Goal: Transaction & Acquisition: Download file/media

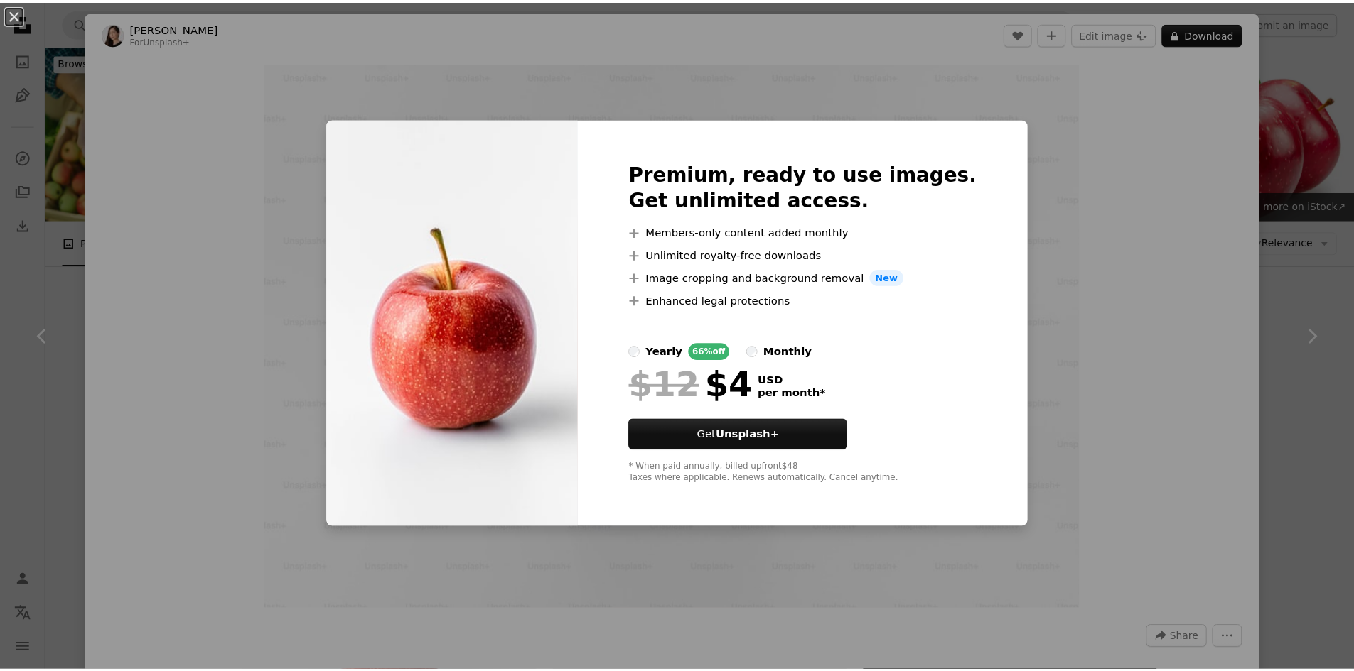
scroll to position [782, 0]
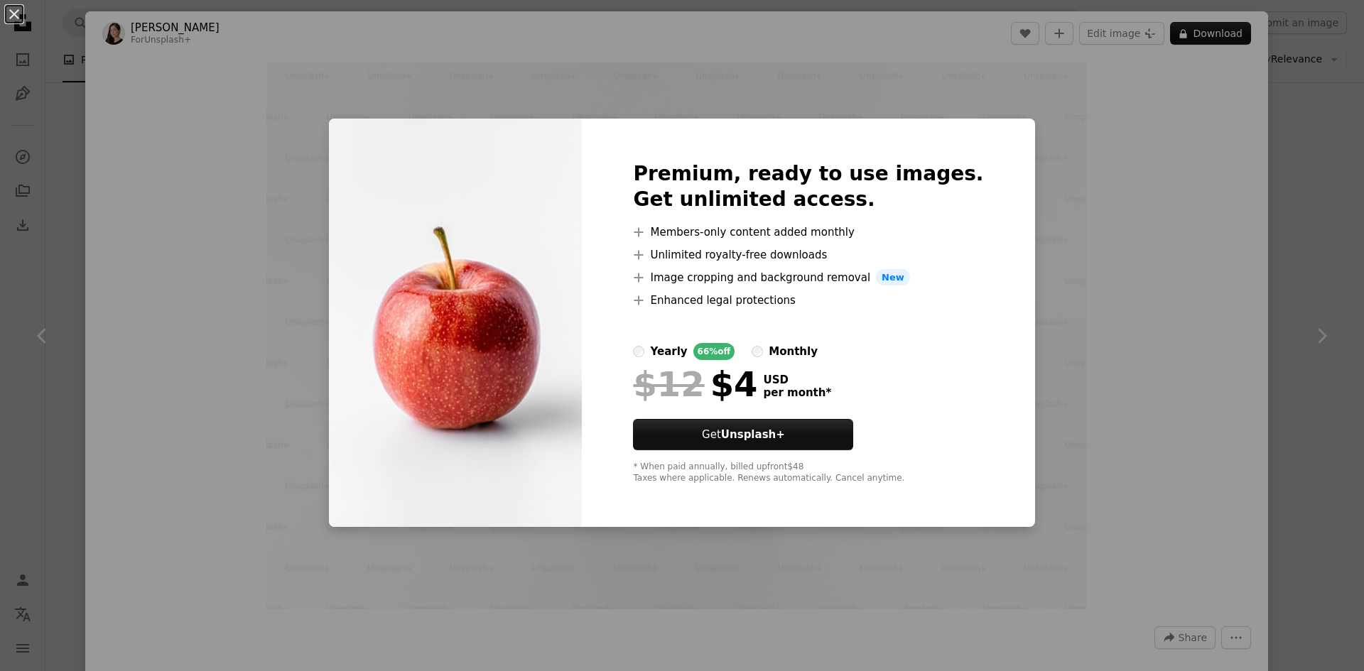
click at [1114, 141] on div "An X shape Premium, ready to use images. Get unlimited access. A plus sign Memb…" at bounding box center [682, 335] width 1364 height 671
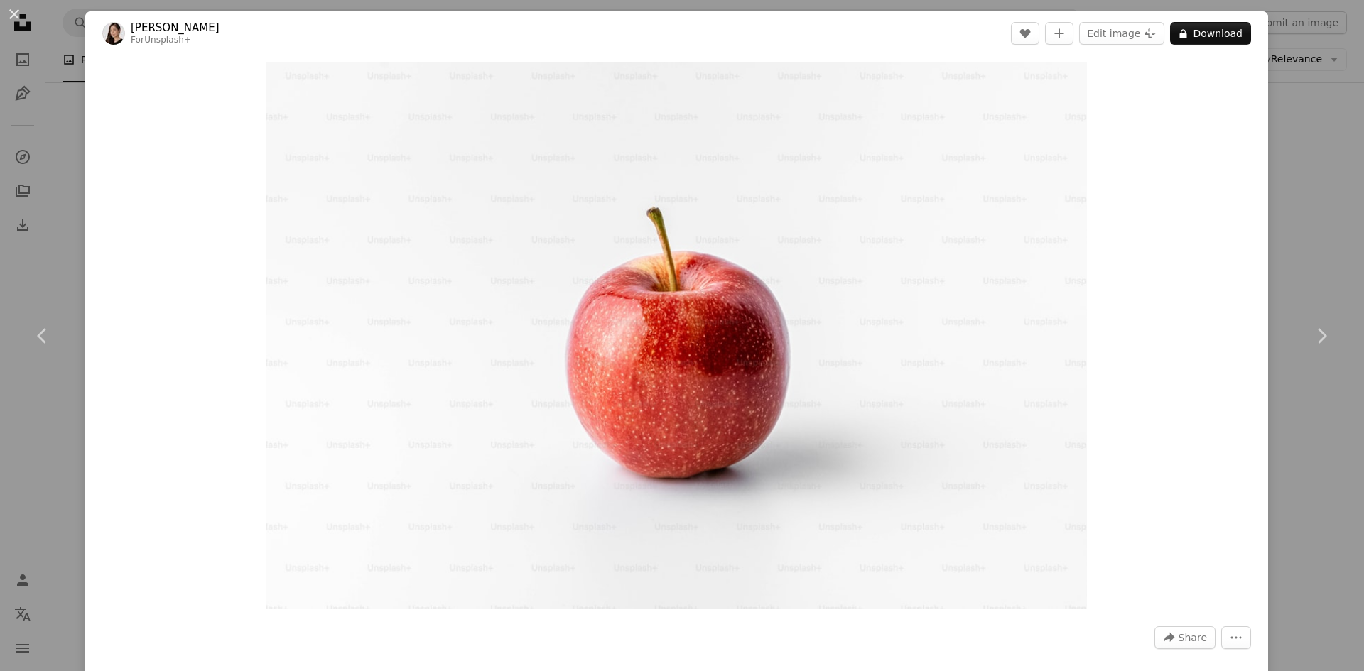
click at [1310, 171] on div "An X shape Chevron left Chevron right [PERSON_NAME] For Unsplash+ A heart A plu…" at bounding box center [682, 335] width 1364 height 671
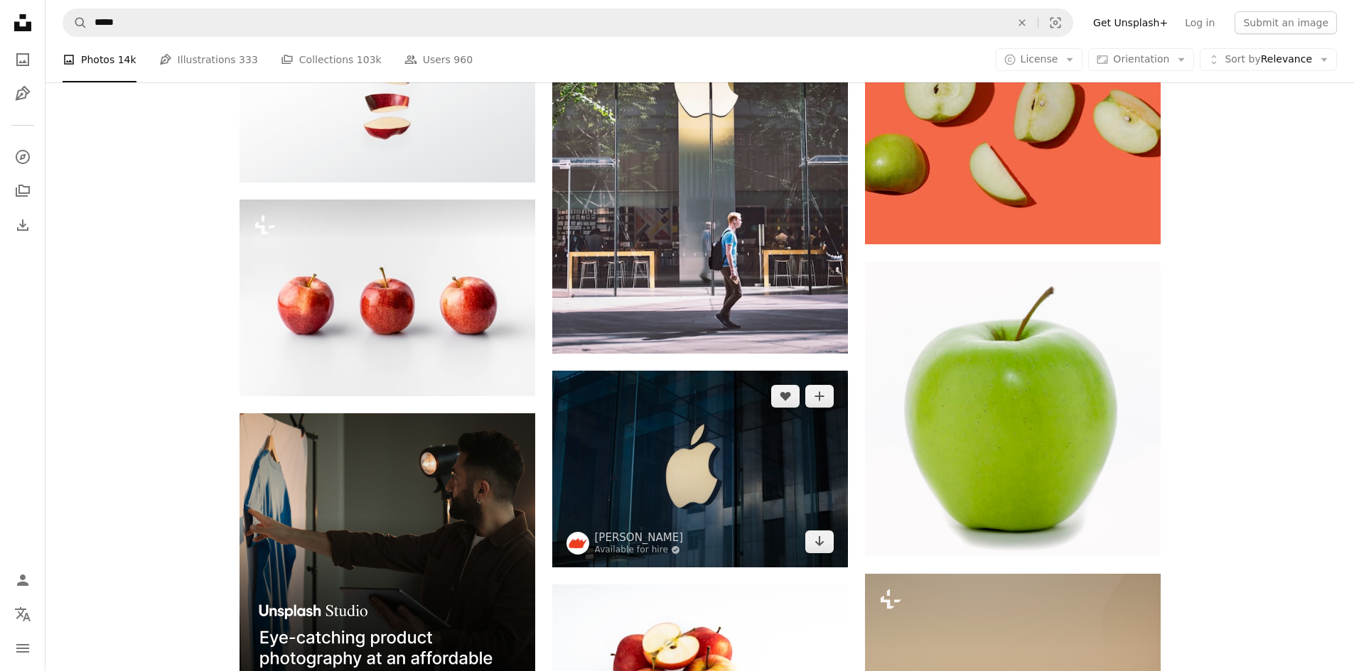
scroll to position [2416, 0]
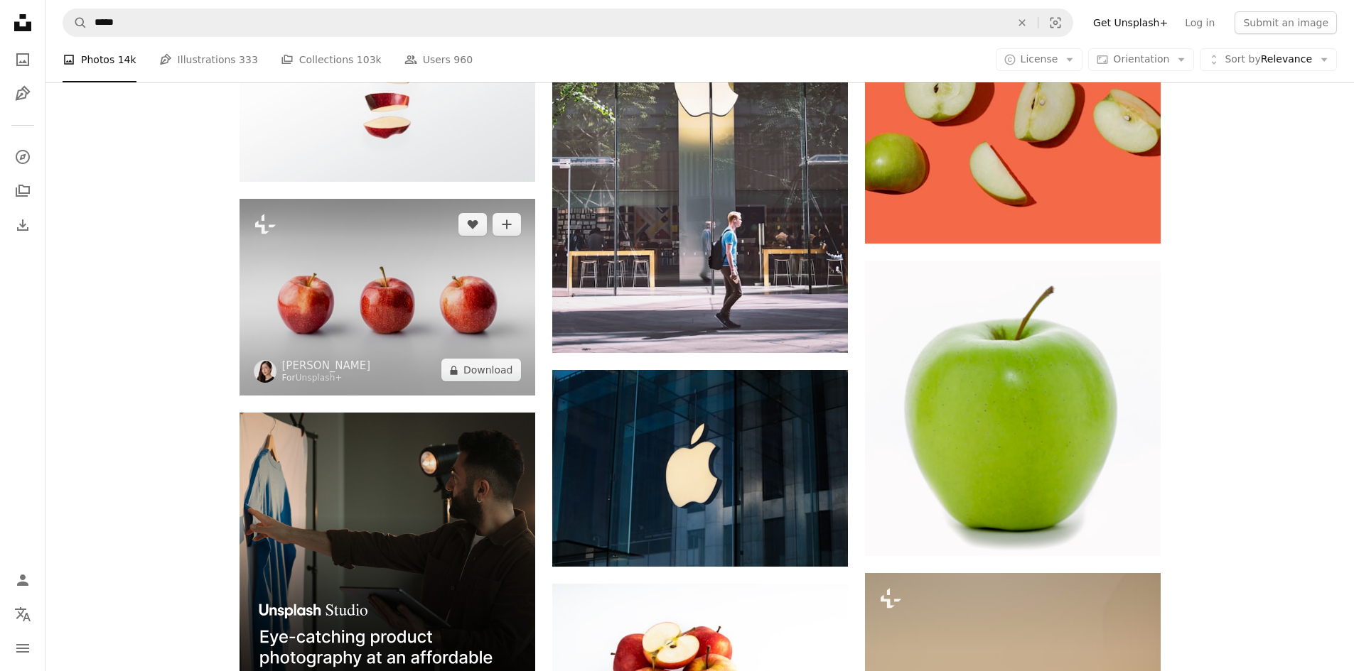
click at [396, 325] on img at bounding box center [387, 297] width 296 height 197
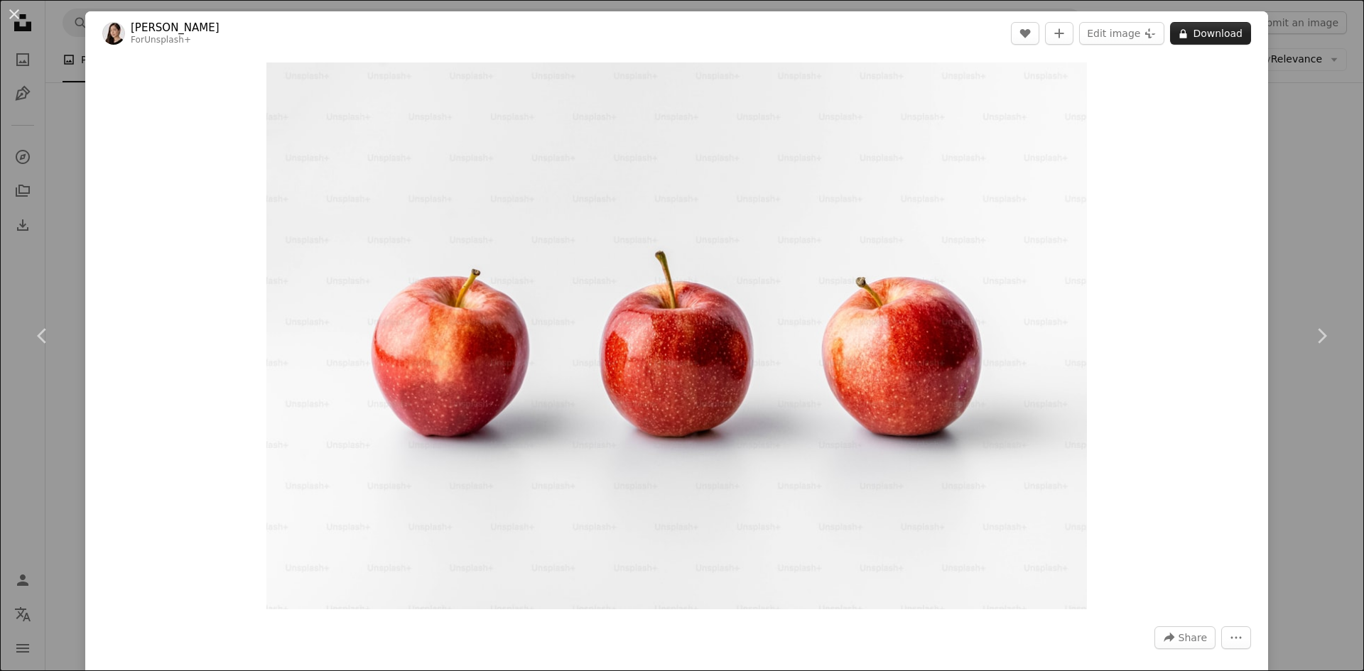
click at [1195, 32] on button "A lock Download" at bounding box center [1210, 33] width 81 height 23
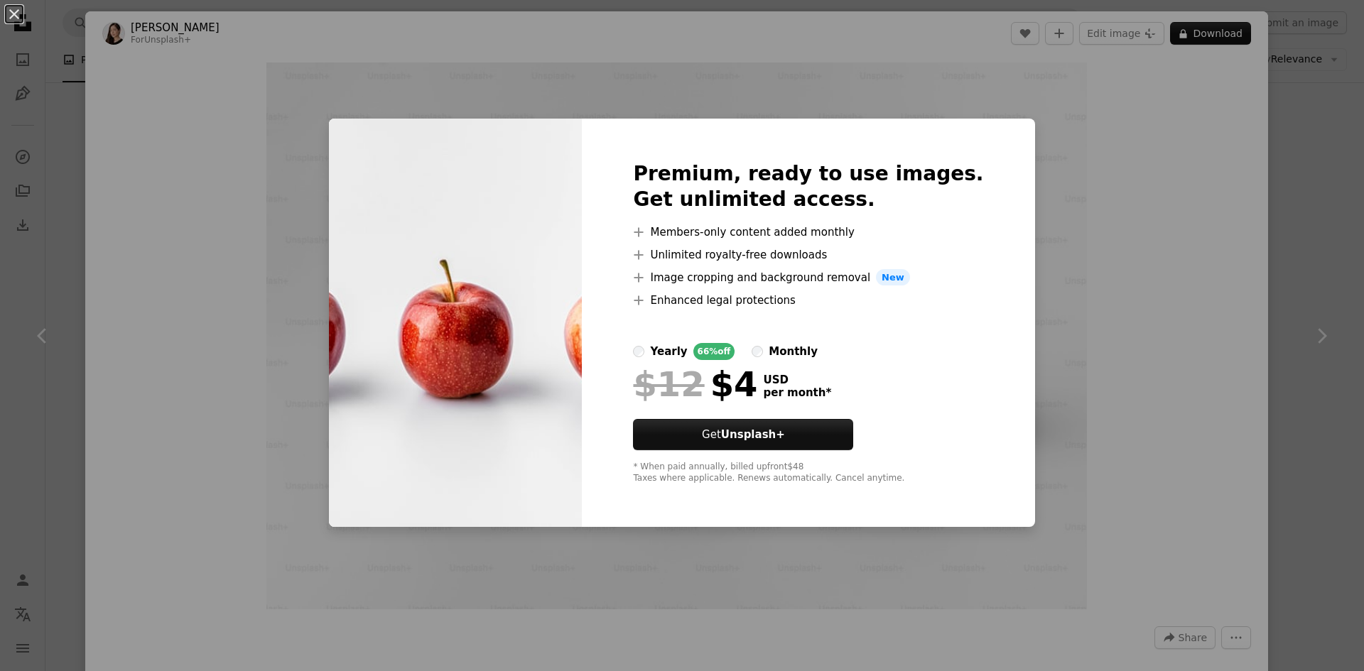
click at [1321, 324] on div "An X shape Premium, ready to use images. Get unlimited access. A plus sign Memb…" at bounding box center [682, 335] width 1364 height 671
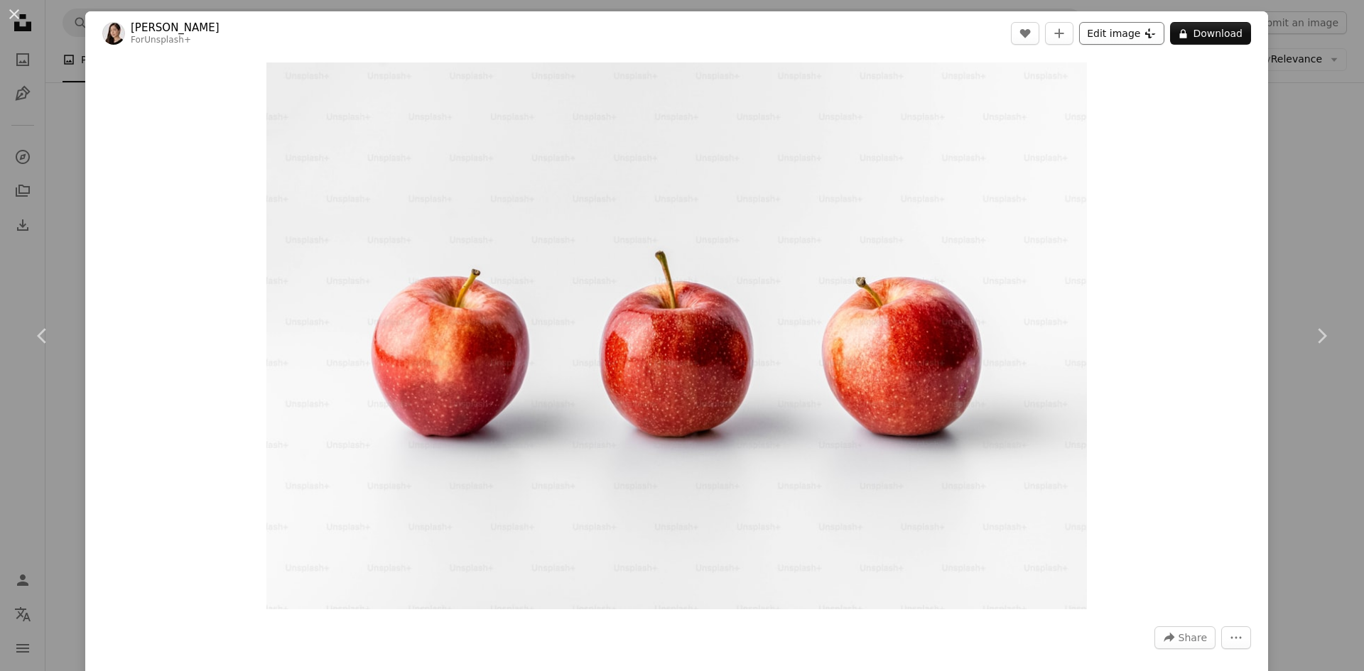
click at [1120, 31] on button "Edit image Plus sign for Unsplash+" at bounding box center [1121, 33] width 85 height 23
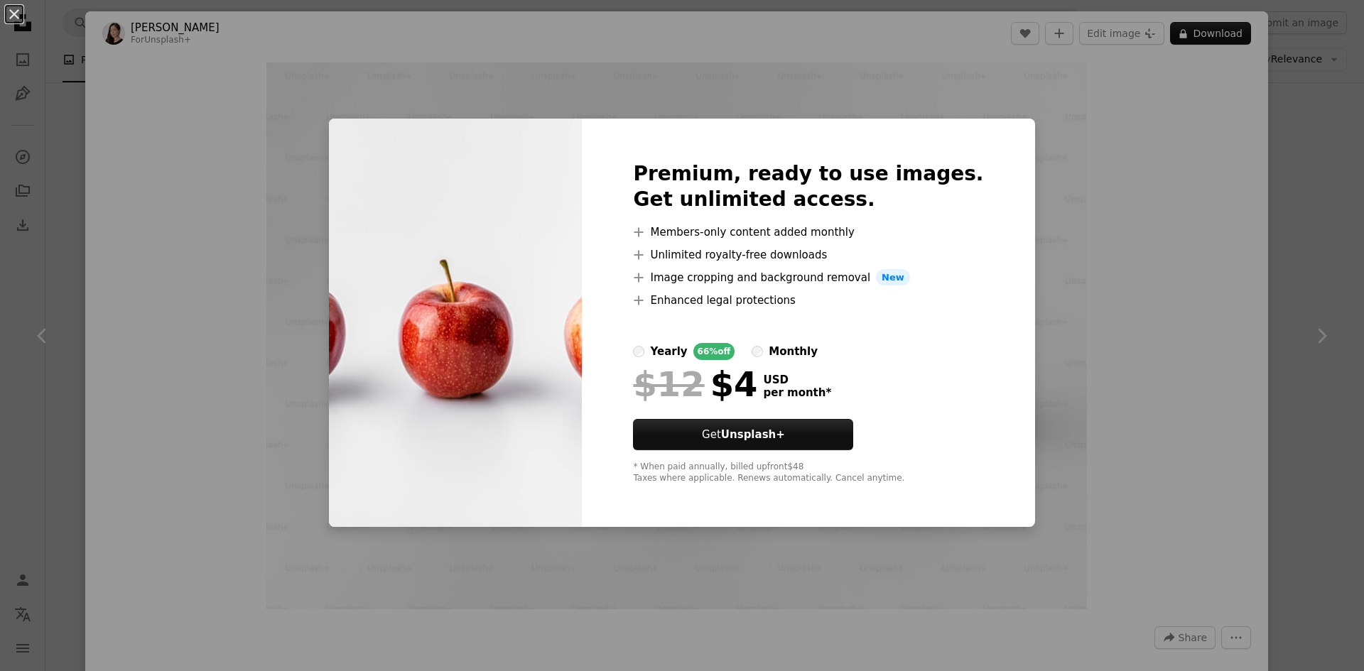
click at [1194, 237] on div "An X shape Premium, ready to use images. Get unlimited access. A plus sign Memb…" at bounding box center [682, 335] width 1364 height 671
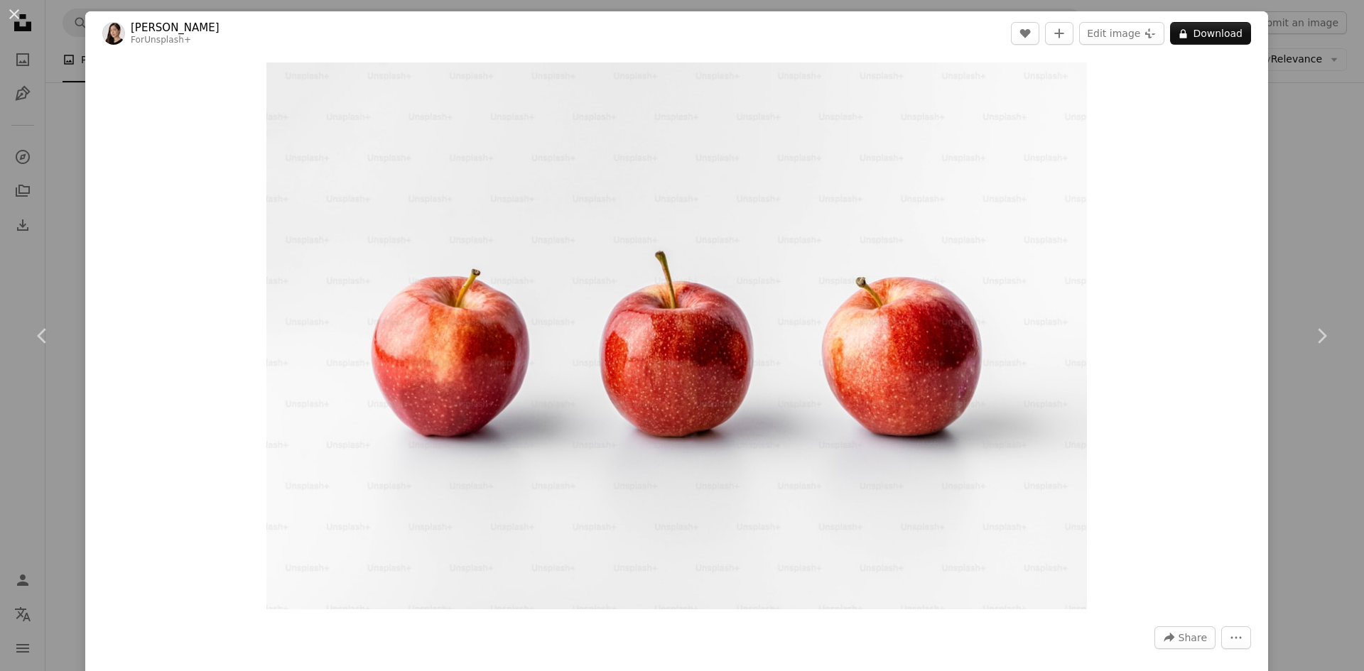
click at [1193, 239] on div "Zoom in" at bounding box center [676, 335] width 1183 height 561
click at [1280, 241] on div "An X shape Chevron left Chevron right [PERSON_NAME] For Unsplash+ A heart A plu…" at bounding box center [682, 335] width 1364 height 671
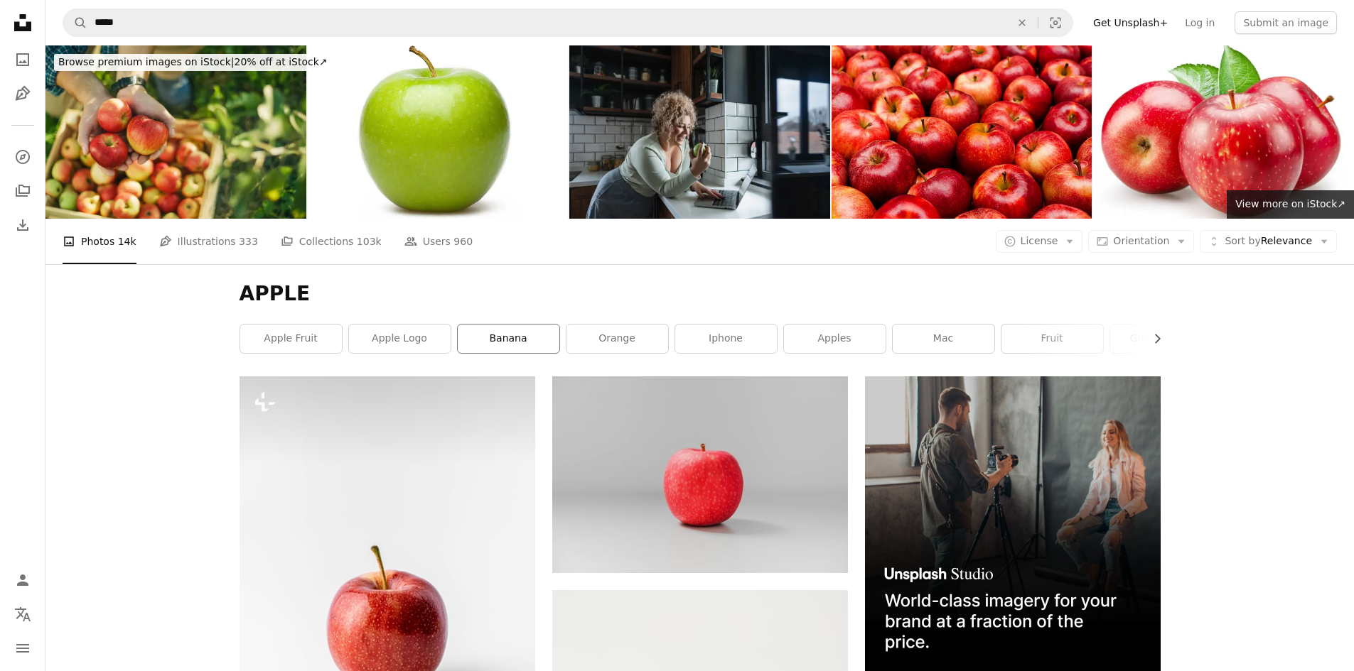
click at [519, 342] on link "banana" at bounding box center [509, 339] width 102 height 28
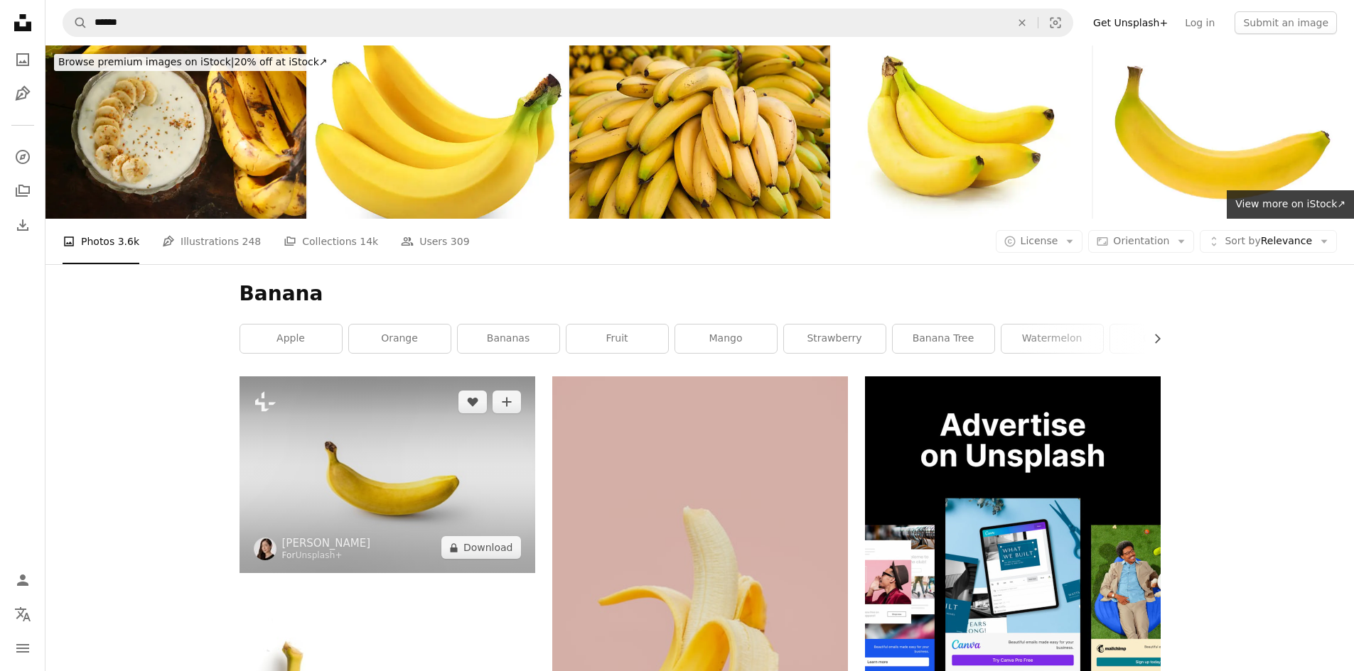
click at [452, 449] on img at bounding box center [387, 475] width 296 height 197
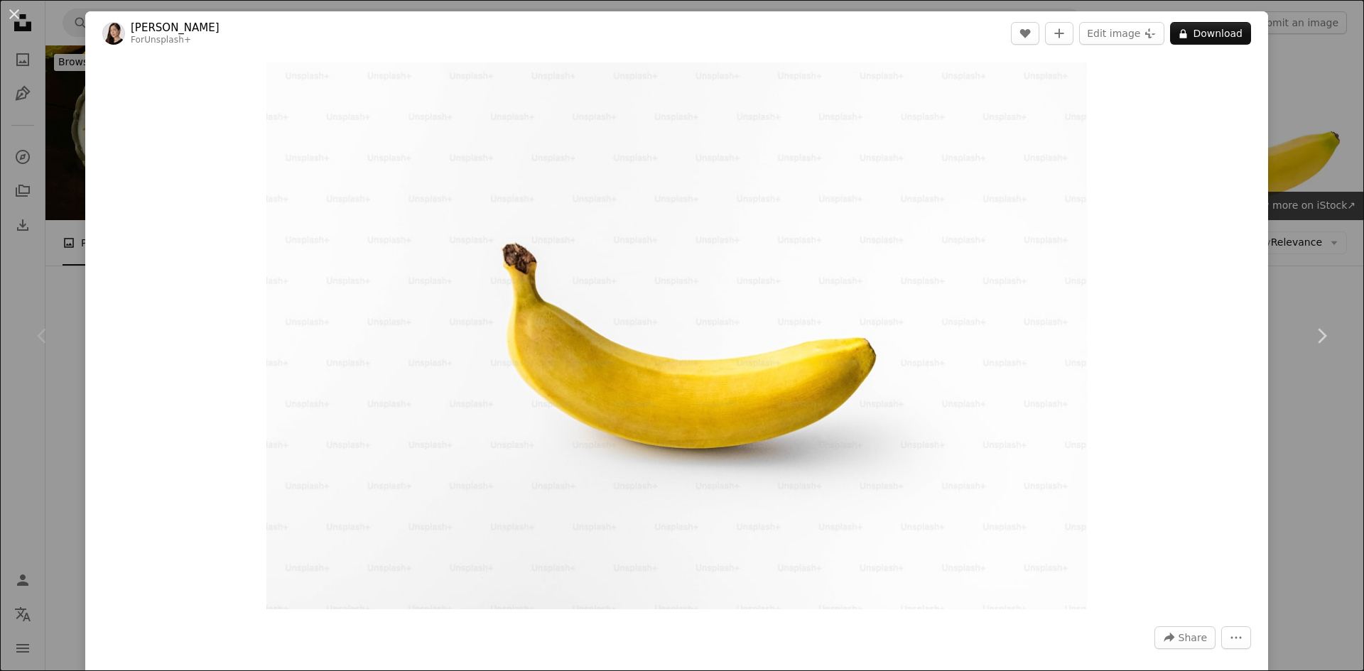
click at [1257, 53] on header "[PERSON_NAME] For Unsplash+ A heart A plus sign Edit image Plus sign for Unspla…" at bounding box center [676, 33] width 1183 height 44
click at [13, 11] on button "An X shape" at bounding box center [14, 14] width 17 height 17
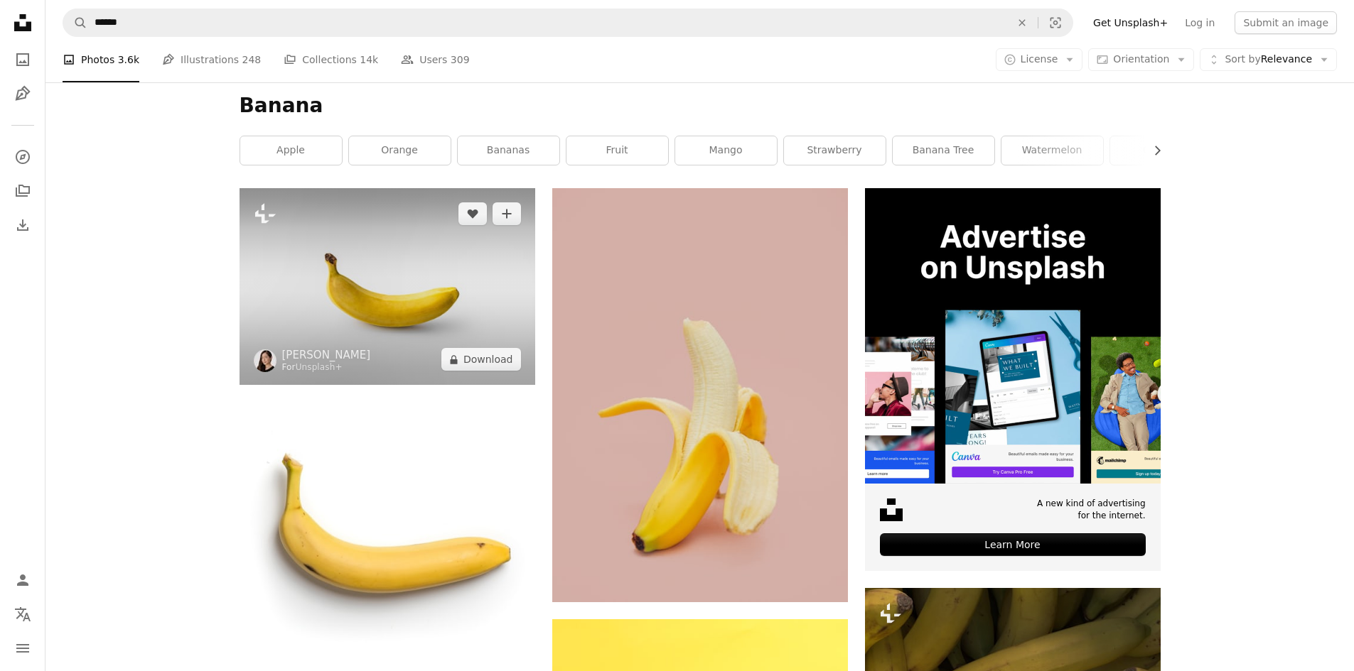
scroll to position [213, 0]
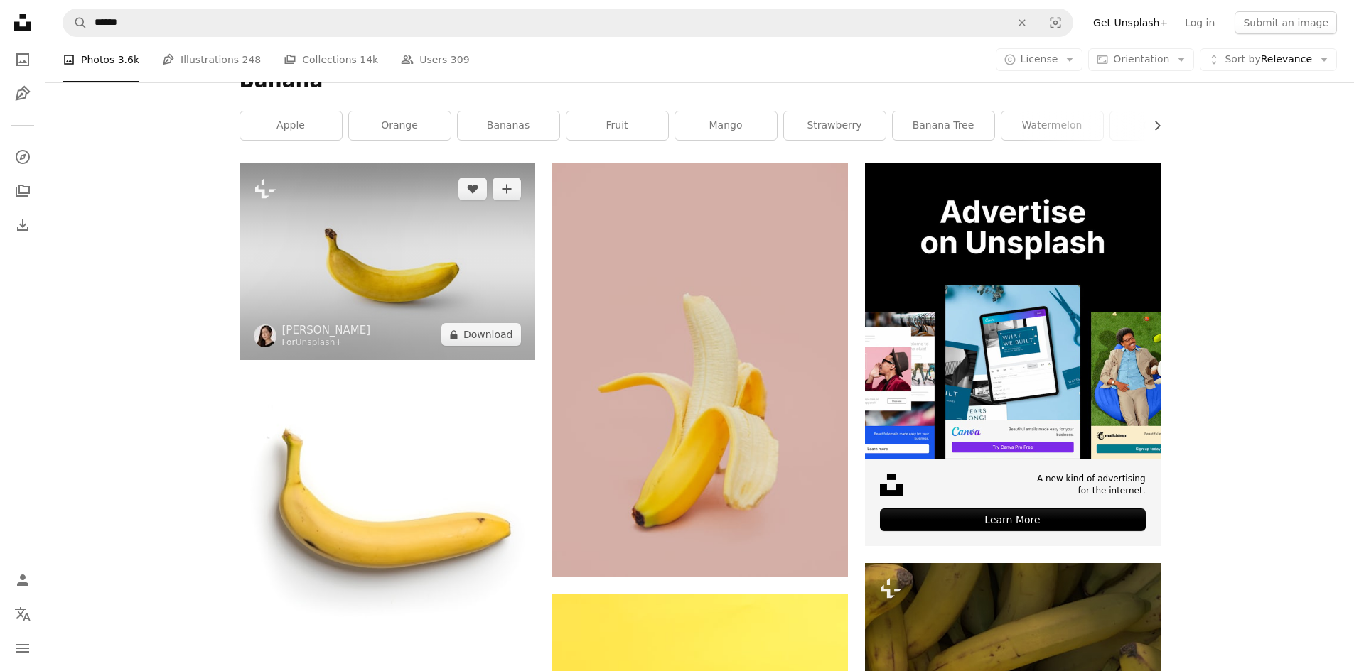
click at [451, 253] on img at bounding box center [387, 261] width 296 height 197
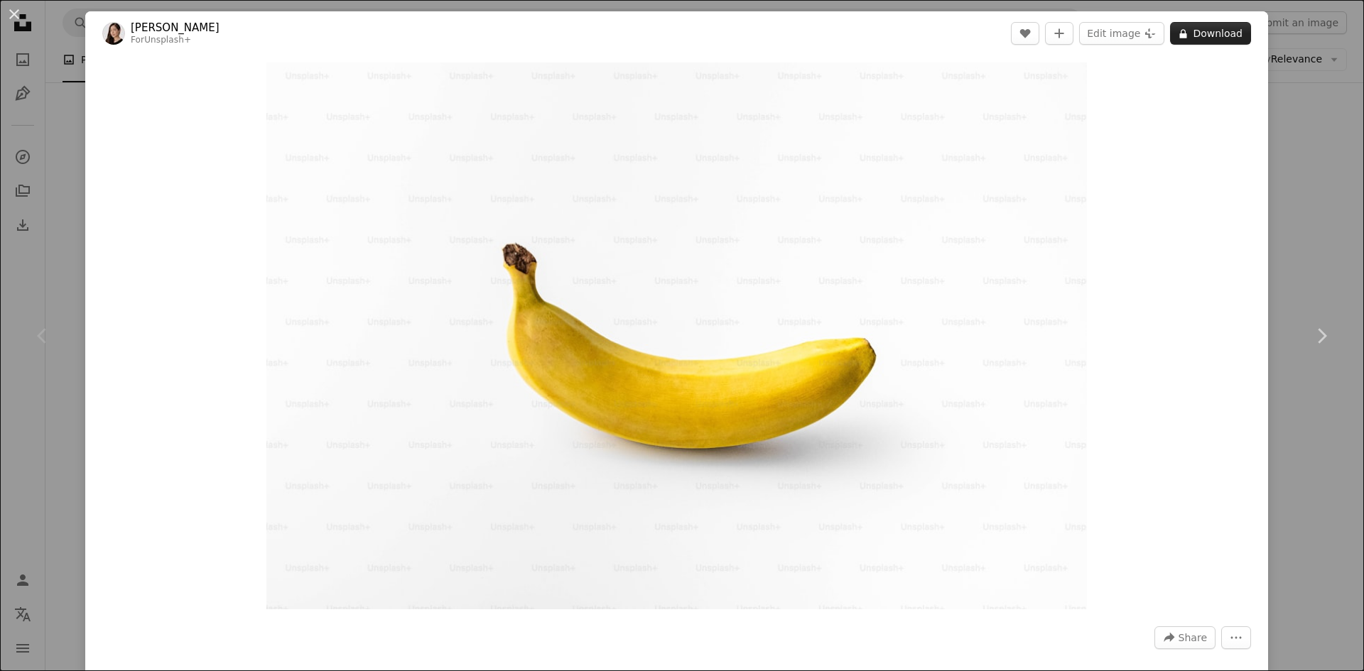
click at [1186, 29] on button "A lock Download" at bounding box center [1210, 33] width 81 height 23
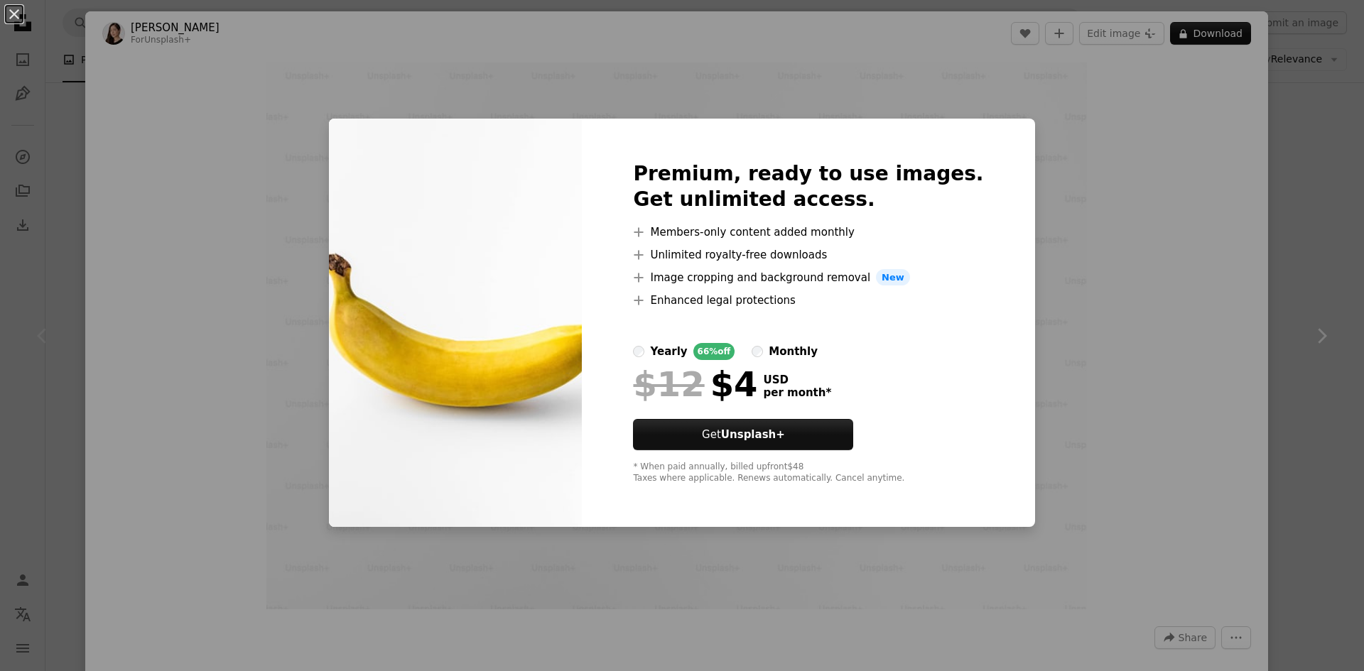
click at [1281, 124] on div "An X shape Premium, ready to use images. Get unlimited access. A plus sign Memb…" at bounding box center [682, 335] width 1364 height 671
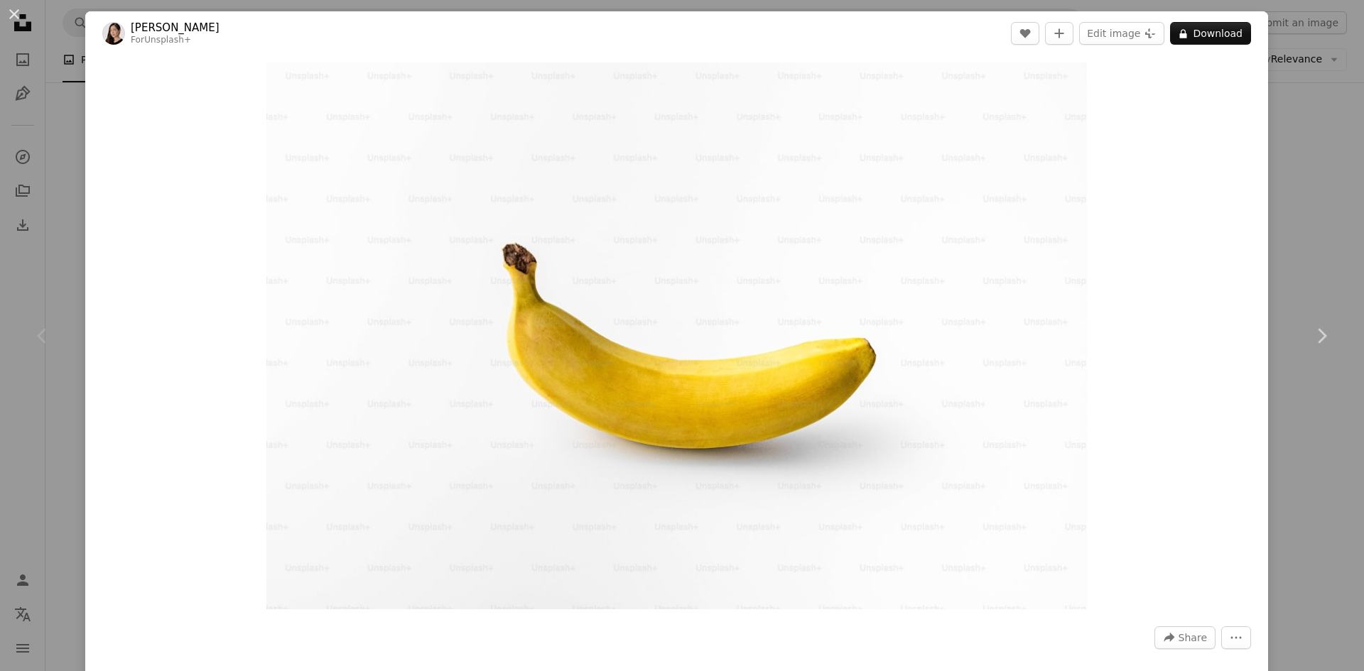
click at [1280, 124] on div "An X shape Chevron left Chevron right [PERSON_NAME] For Unsplash+ A heart A plu…" at bounding box center [682, 335] width 1364 height 671
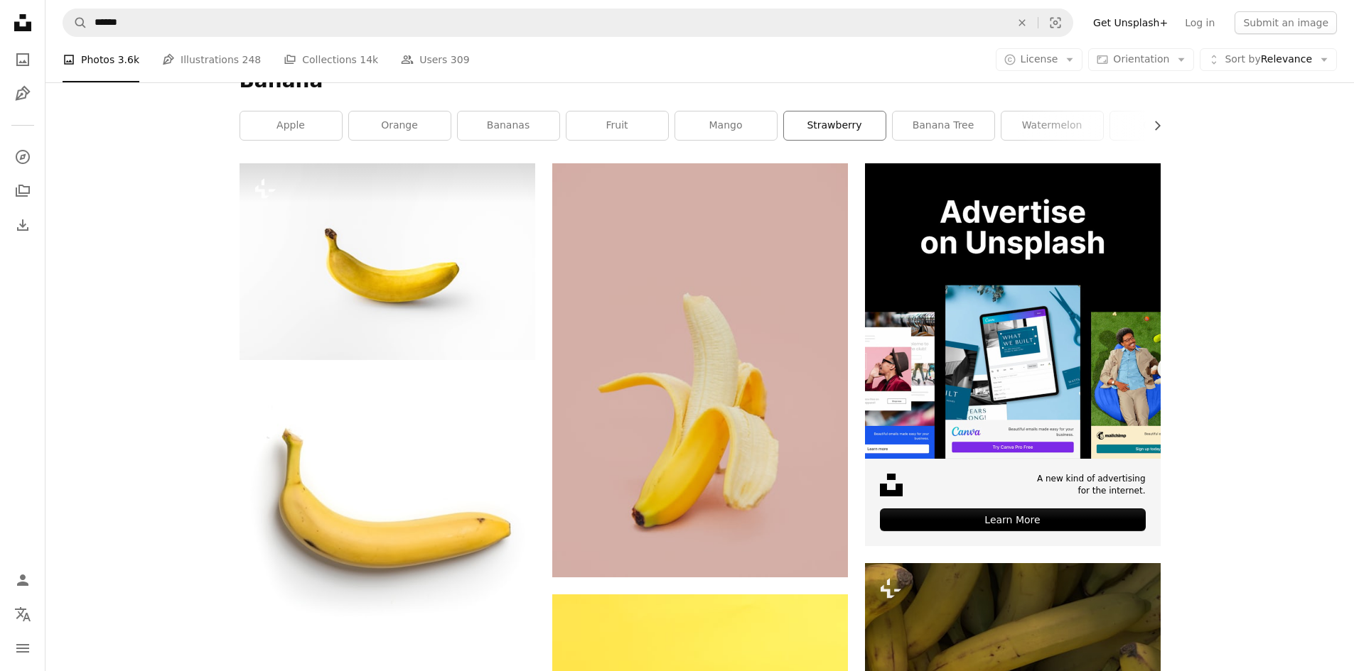
click at [799, 117] on link "strawberry" at bounding box center [835, 126] width 102 height 28
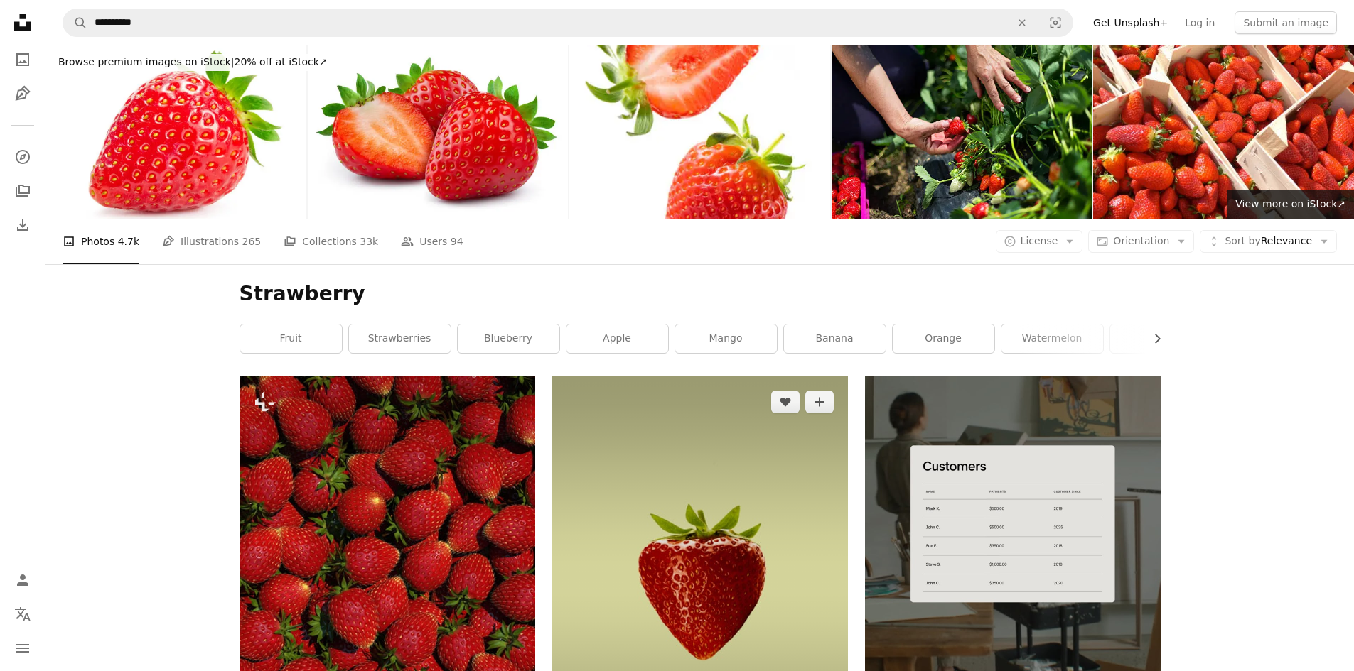
click at [808, 462] on img at bounding box center [700, 584] width 296 height 414
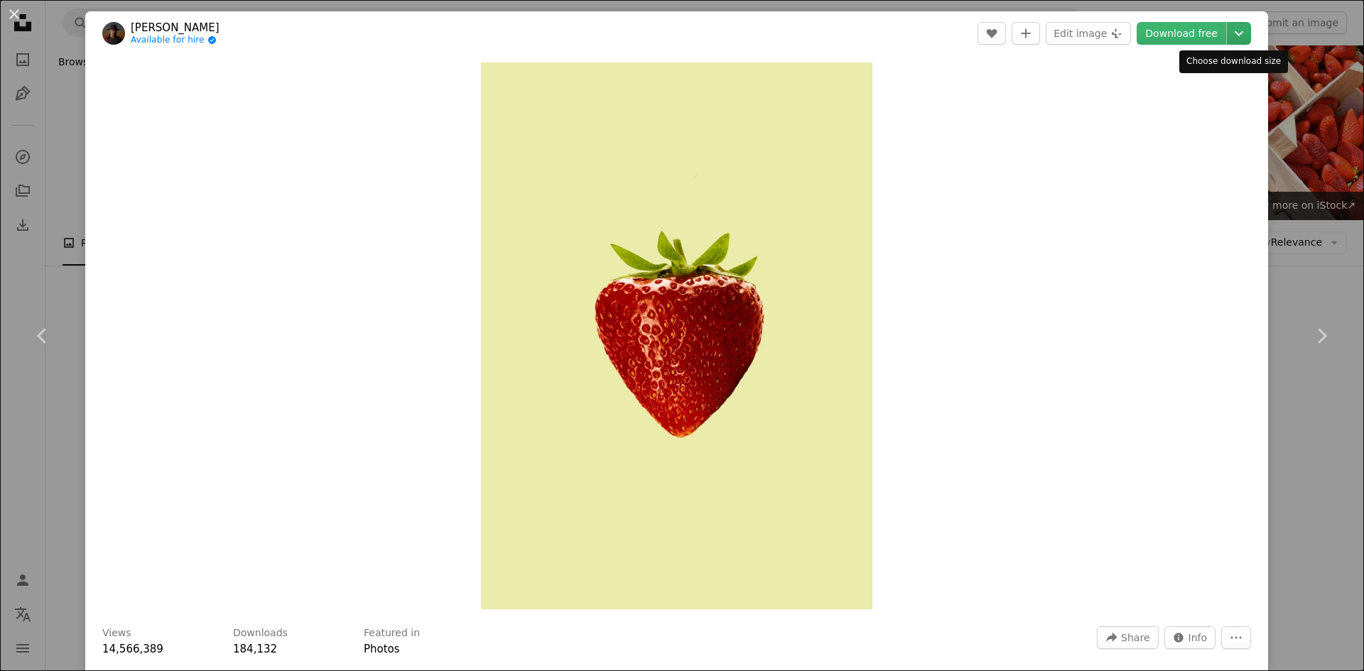
click at [1228, 40] on icon "Chevron down" at bounding box center [1239, 33] width 23 height 17
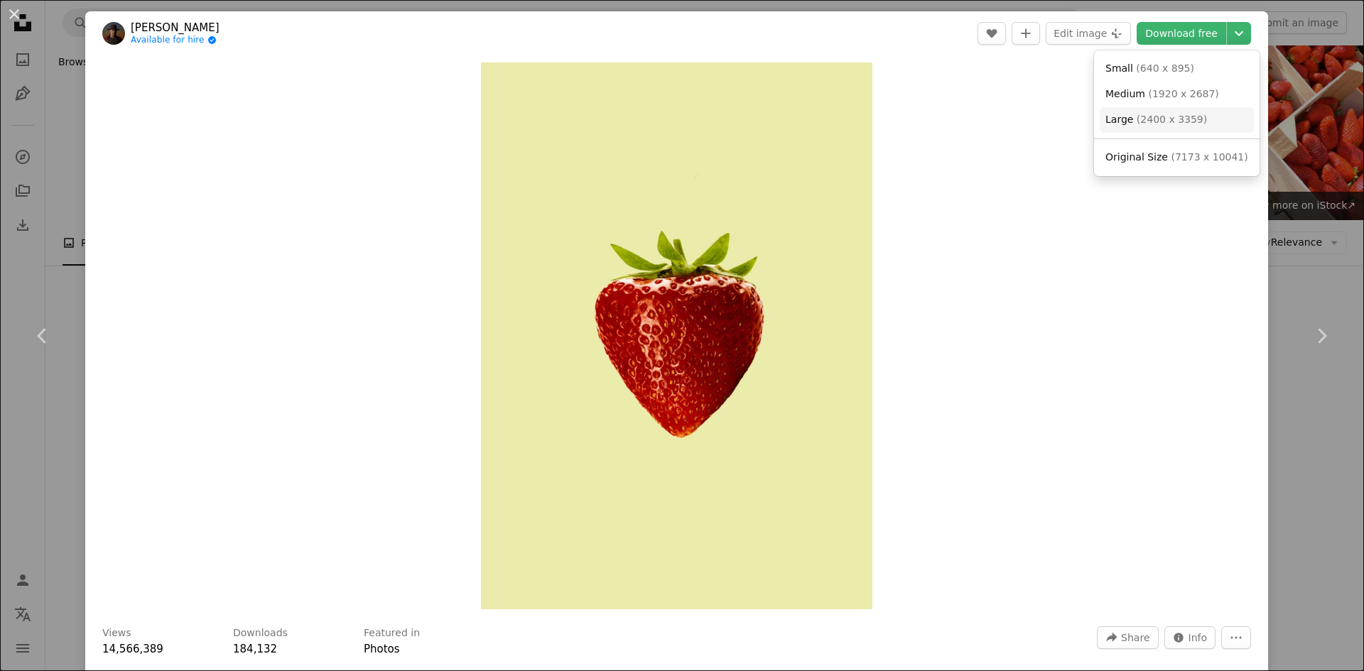
click at [1158, 130] on link "Large ( 2400 x 3359 )" at bounding box center [1177, 120] width 154 height 26
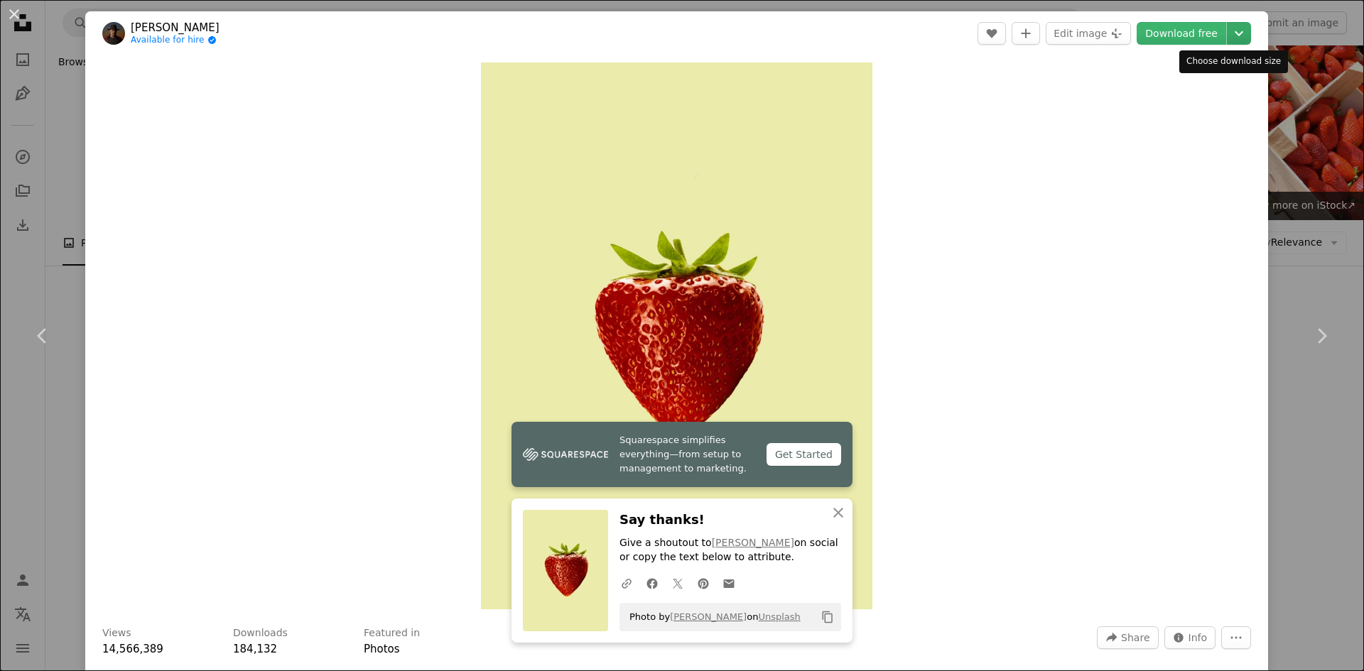
click at [1237, 34] on icon "Chevron down" at bounding box center [1239, 33] width 23 height 17
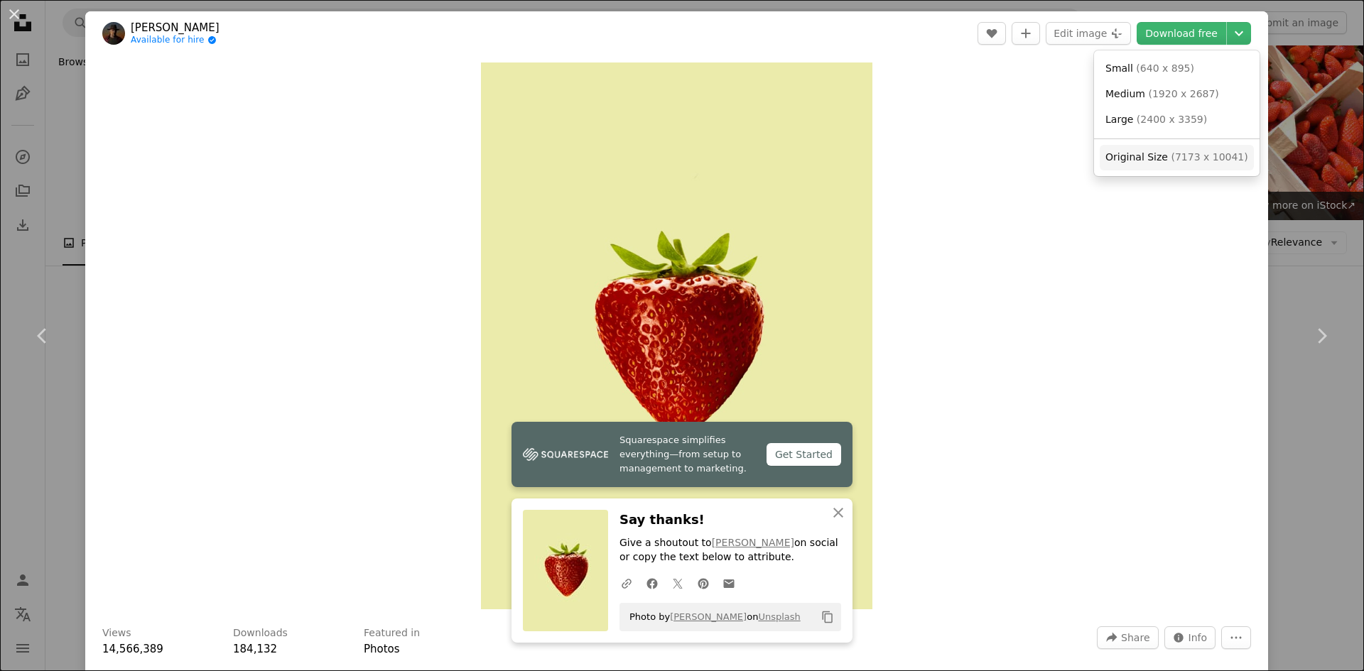
click at [1130, 153] on span "Original Size" at bounding box center [1137, 156] width 63 height 11
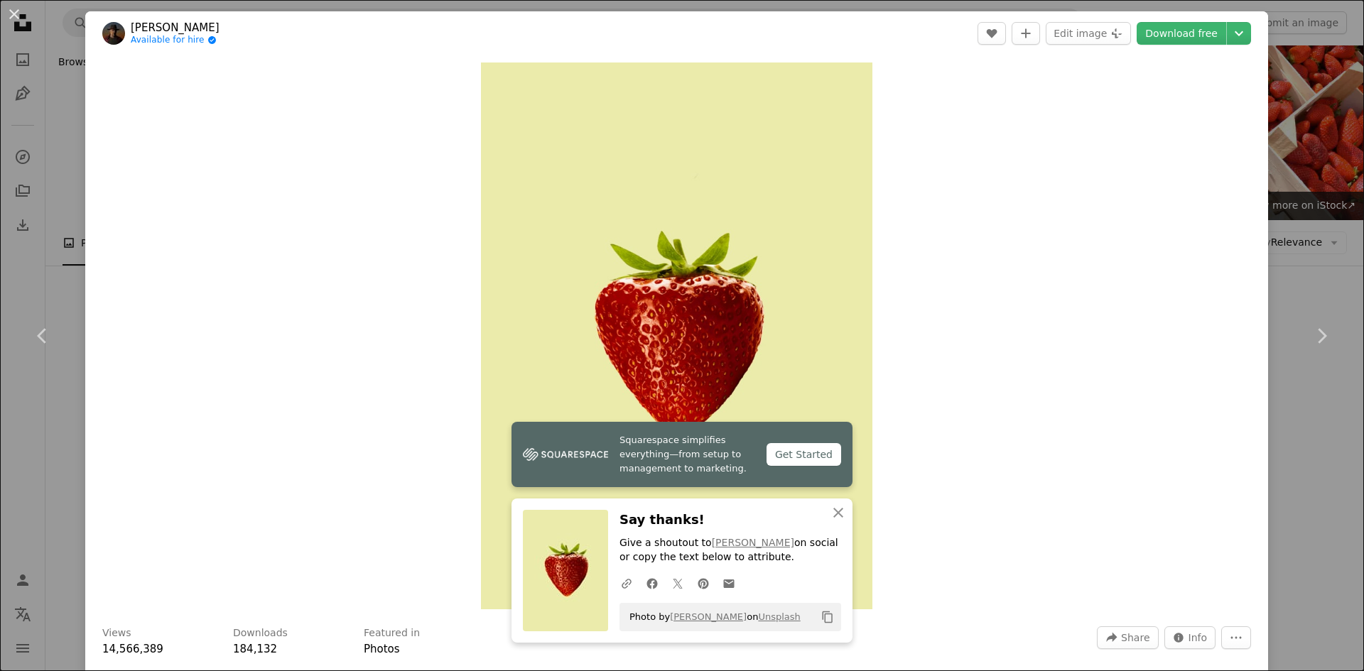
click at [1309, 102] on div "An X shape Chevron left Chevron right [PERSON_NAME] Available for hire A checkm…" at bounding box center [682, 335] width 1364 height 671
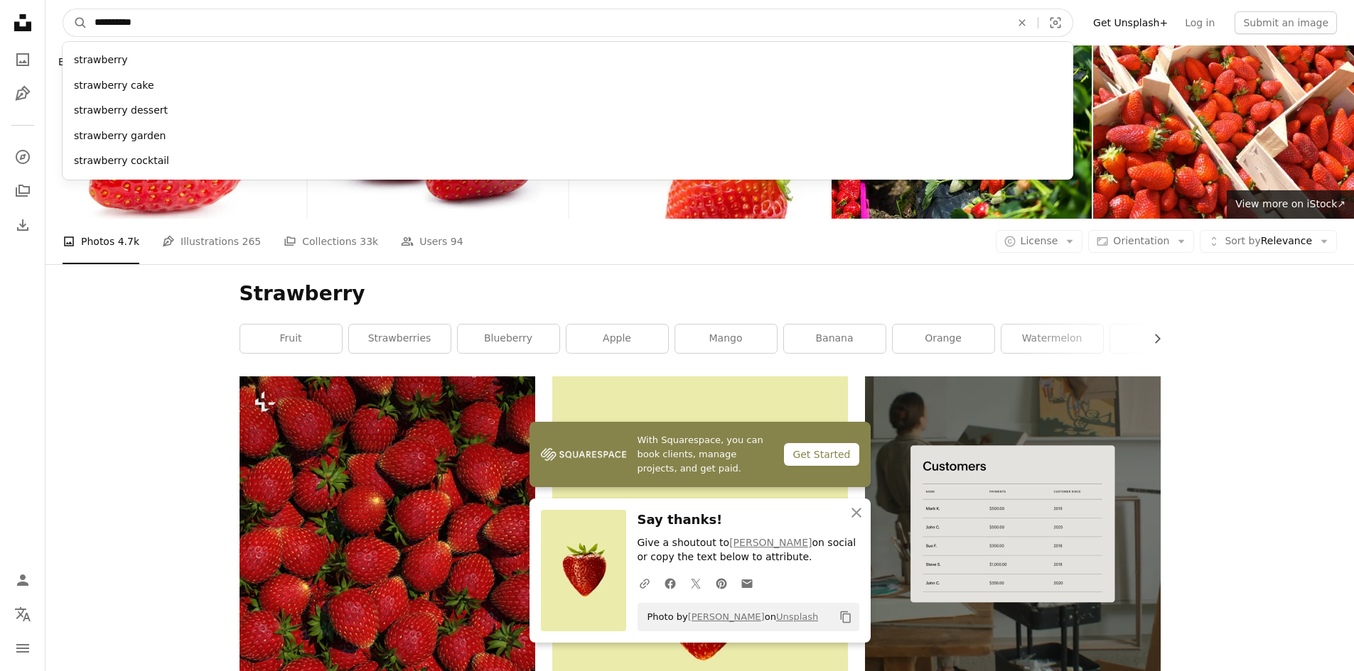
drag, startPoint x: 480, startPoint y: 26, endPoint x: 0, endPoint y: 100, distance: 485.3
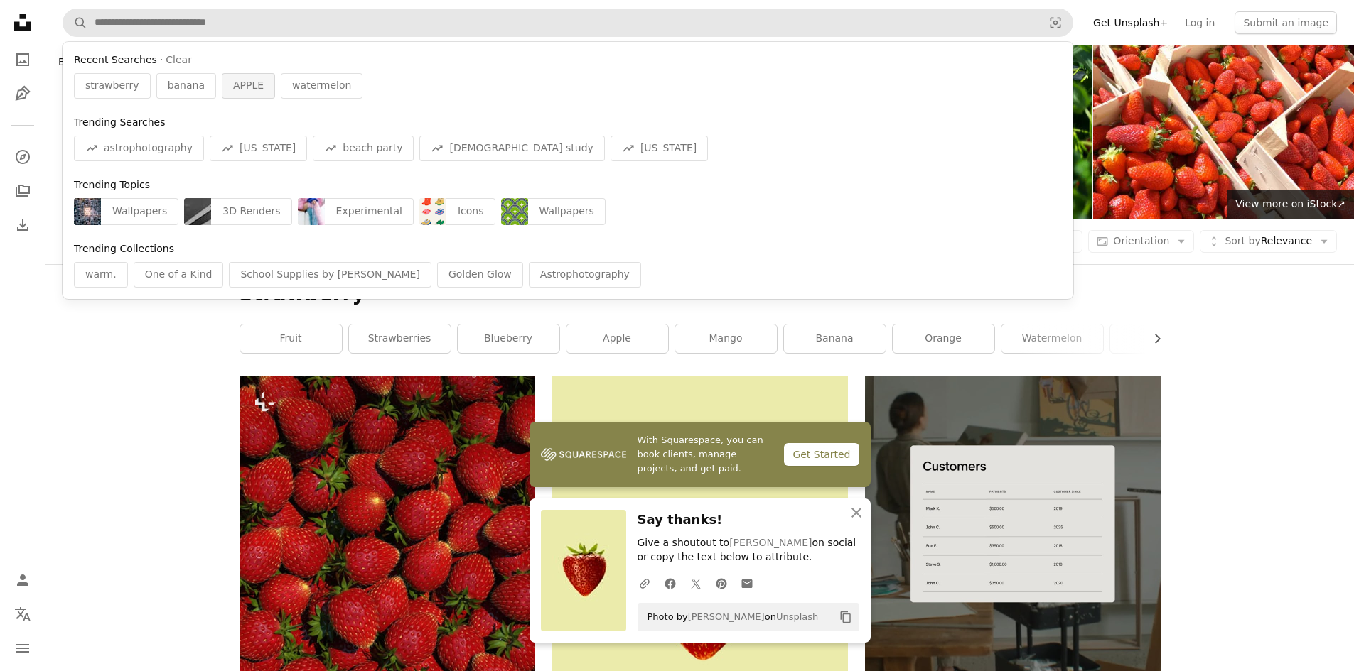
click at [245, 83] on span "APPLE" at bounding box center [248, 86] width 31 height 14
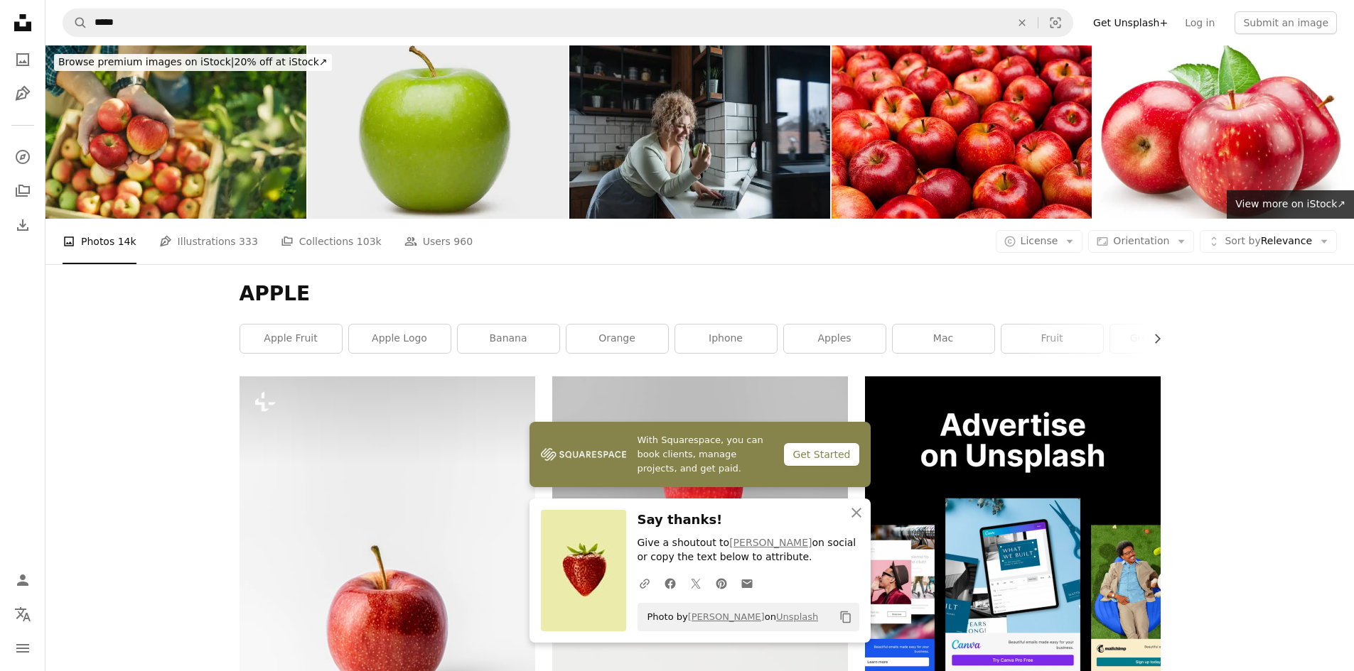
click at [447, 126] on img at bounding box center [438, 131] width 261 height 173
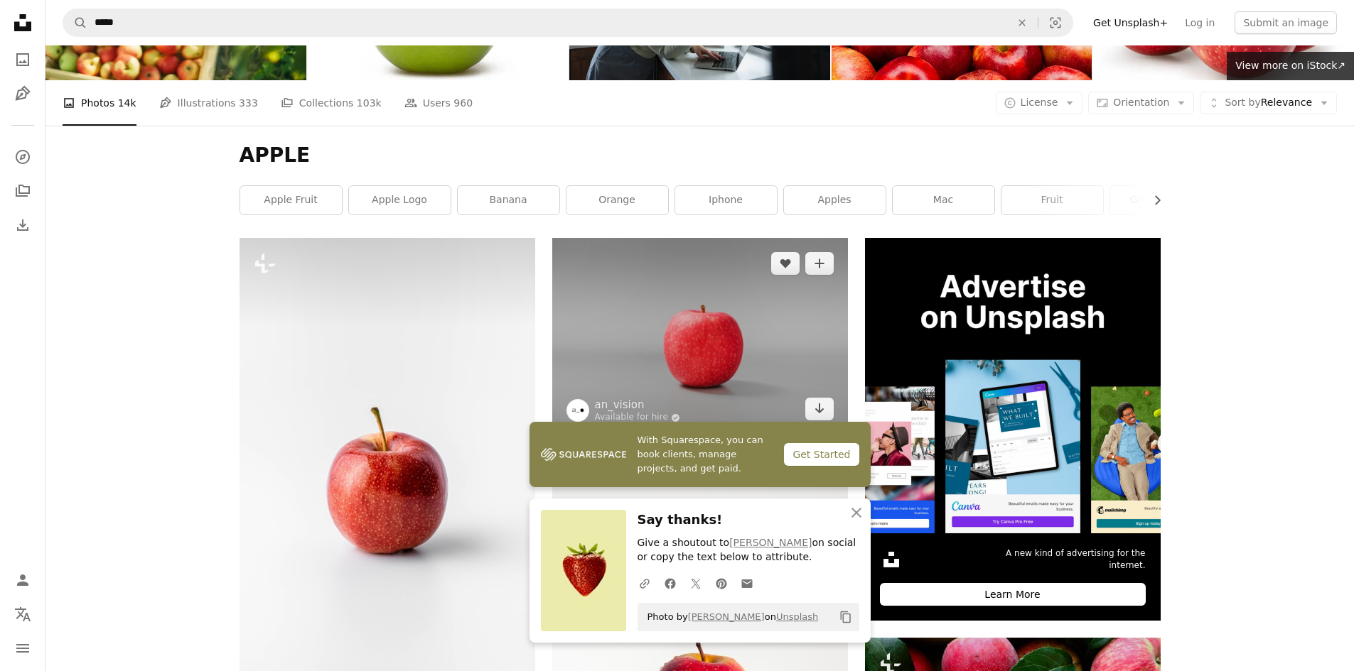
scroll to position [142, 0]
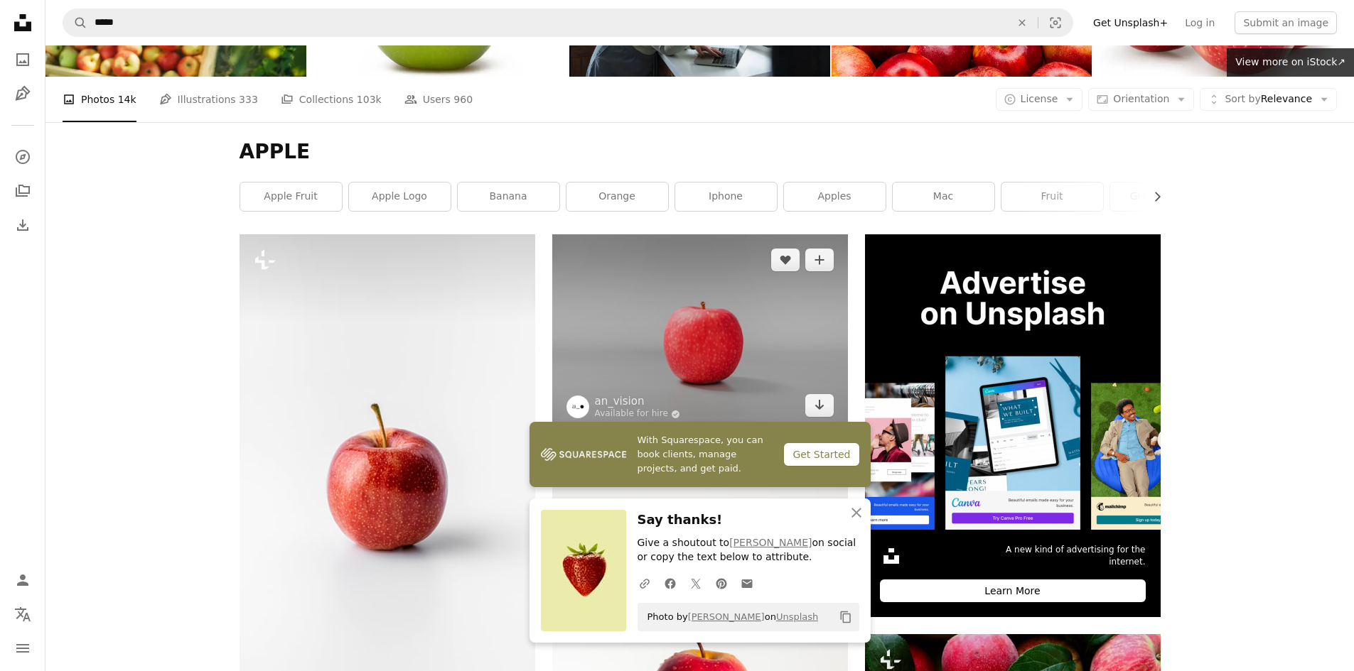
click at [691, 360] on img at bounding box center [700, 332] width 296 height 197
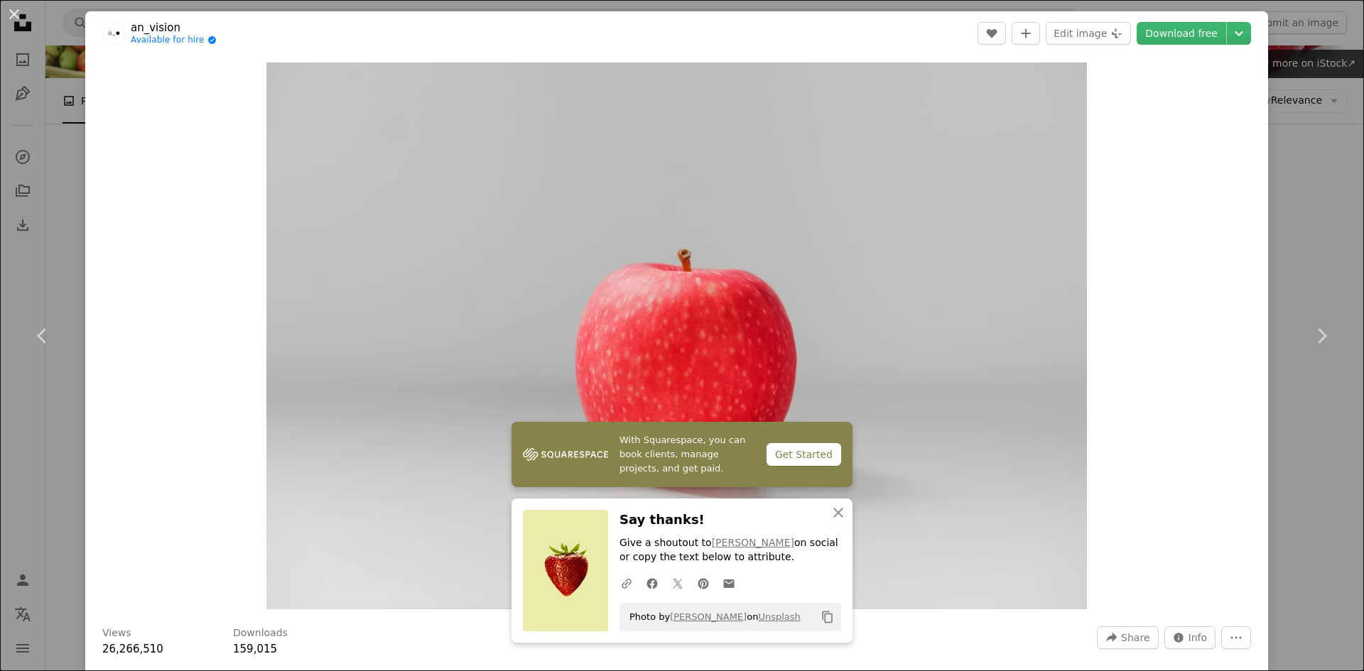
click at [1282, 244] on div "An X shape Chevron left Chevron right an_vision Available for hire A checkmark …" at bounding box center [682, 335] width 1364 height 671
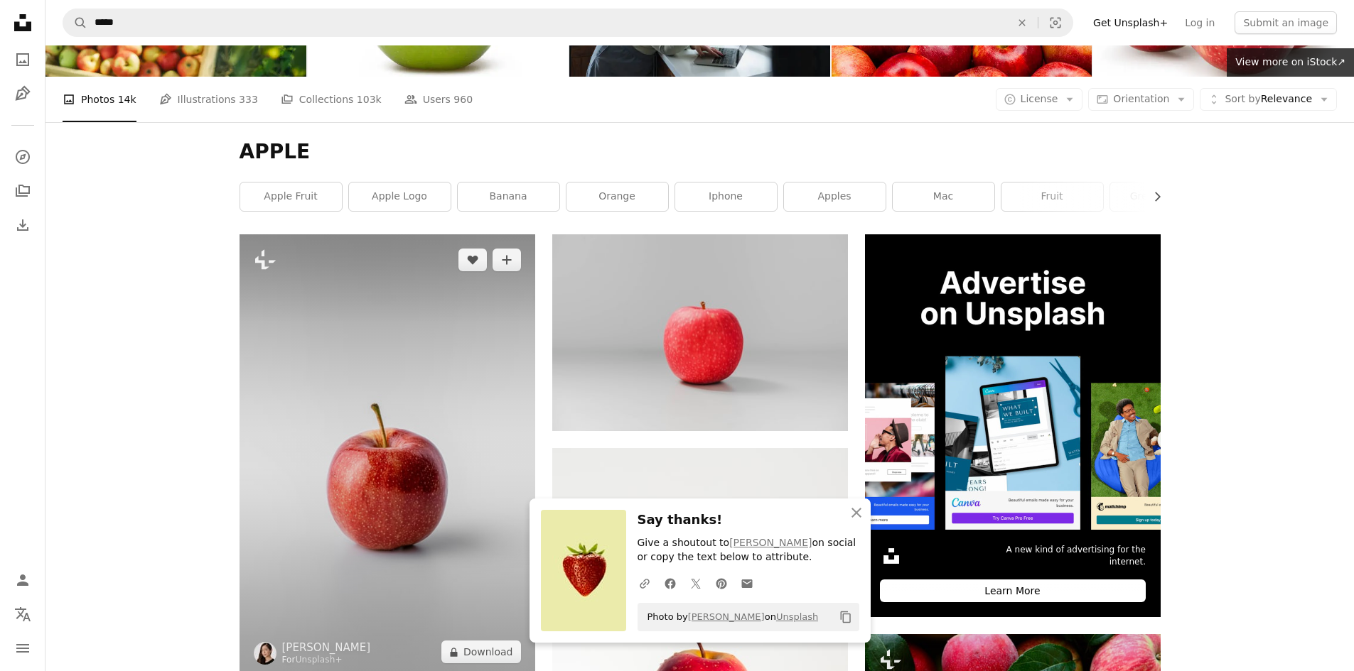
click at [386, 459] on img at bounding box center [387, 455] width 296 height 443
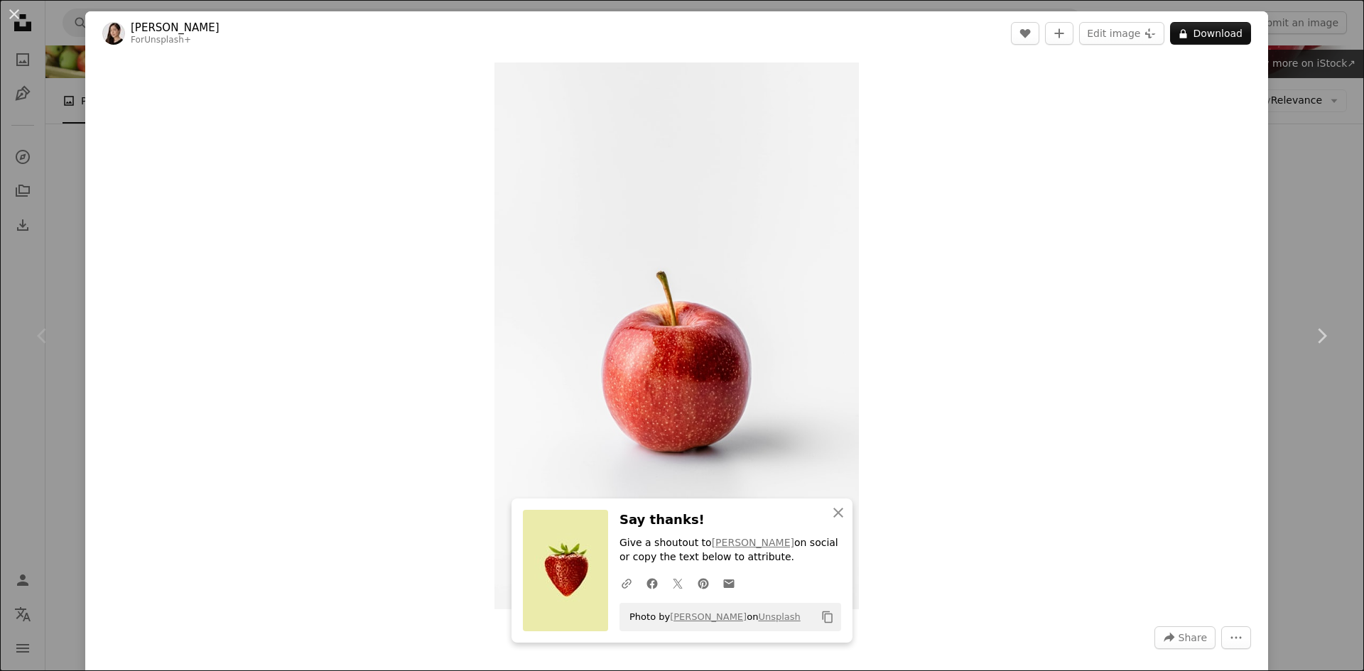
drag, startPoint x: 1337, startPoint y: 232, endPoint x: 1342, endPoint y: 240, distance: 9.7
click at [1342, 240] on div "An X shape Chevron left Chevron right [PERSON_NAME] For Unsplash+ A heart A plu…" at bounding box center [682, 335] width 1364 height 671
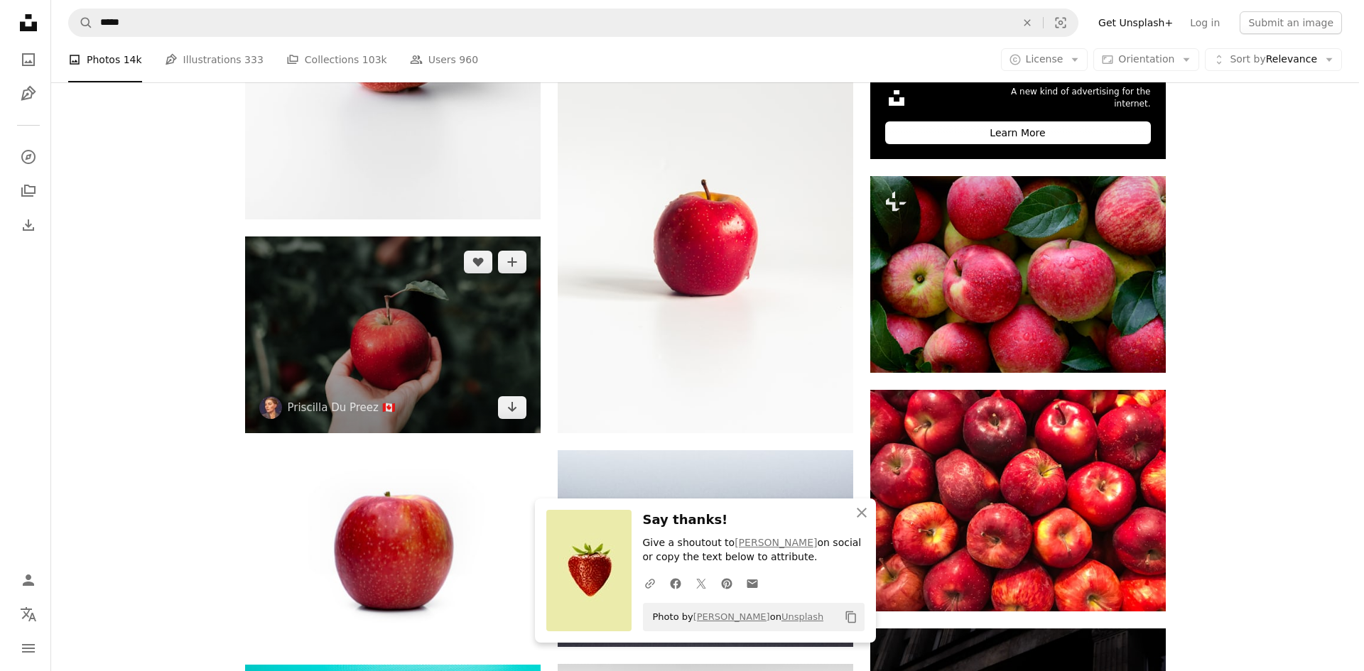
scroll to position [497, 0]
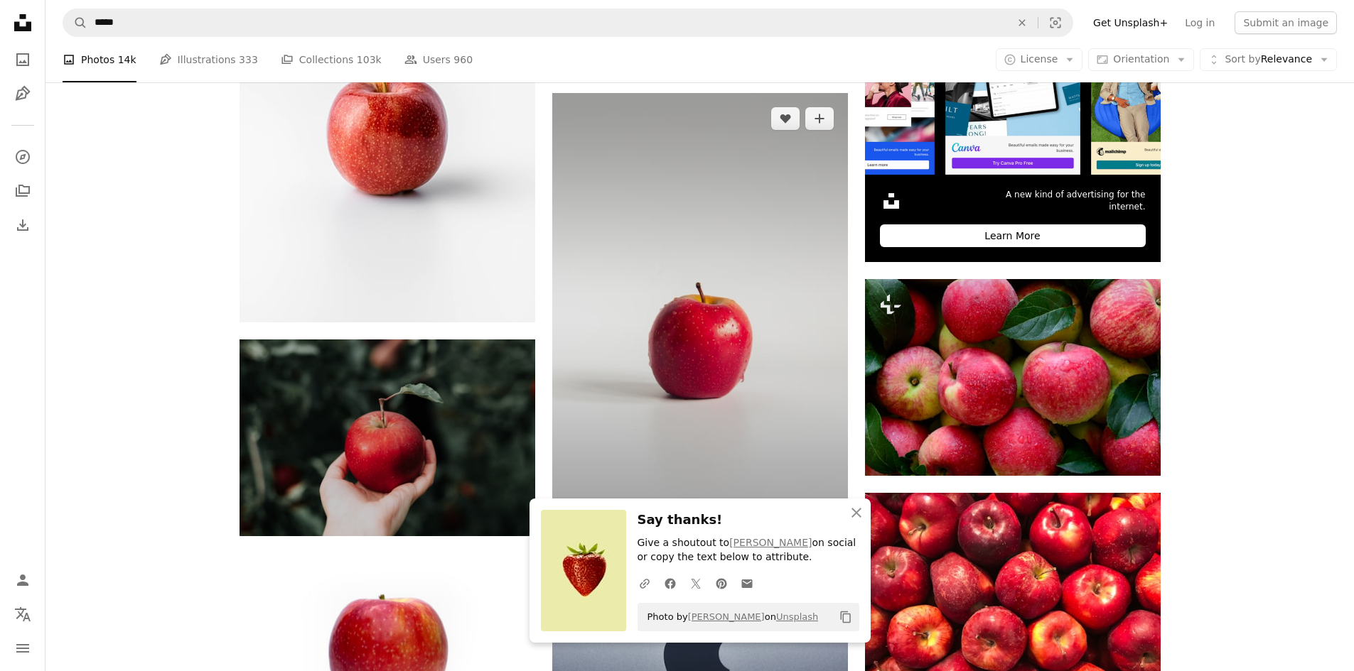
click at [735, 340] on img at bounding box center [700, 314] width 296 height 443
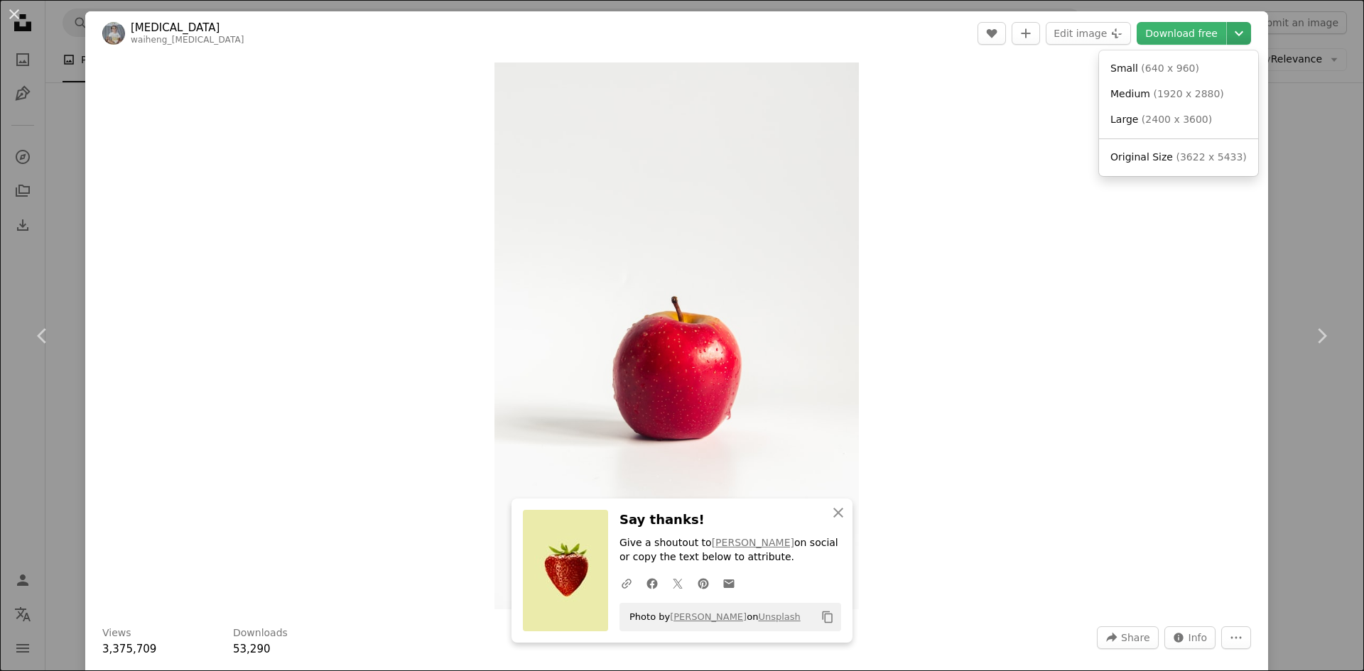
click at [1228, 29] on icon "Chevron down" at bounding box center [1239, 33] width 23 height 17
click at [1180, 151] on span "( 3622 x 5433 )" at bounding box center [1211, 156] width 70 height 11
